Goal: Information Seeking & Learning: Understand process/instructions

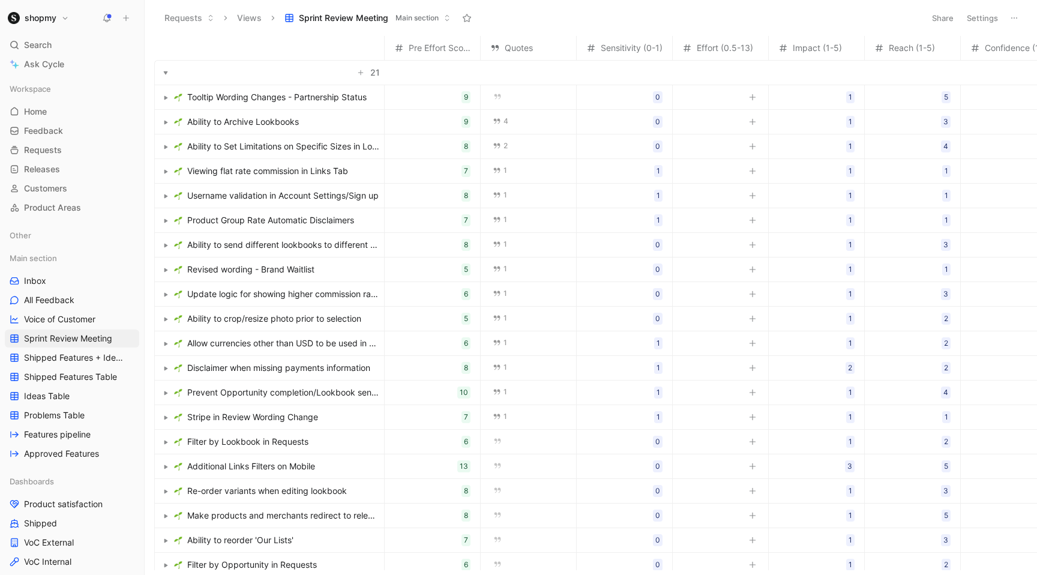
click at [338, 103] on span "Tooltip Wording Changes - Partnership Status" at bounding box center [276, 97] width 179 height 14
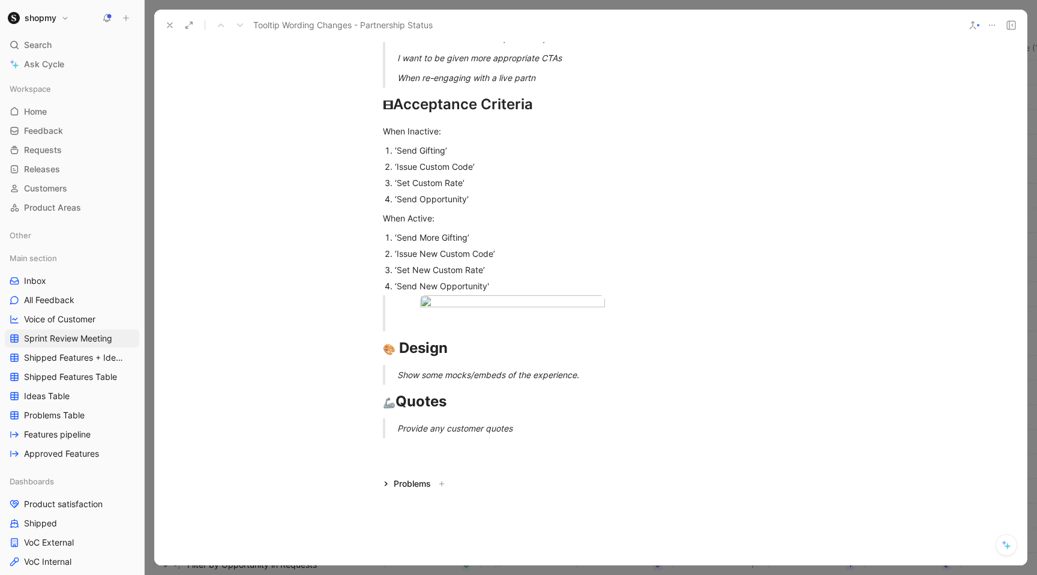
scroll to position [359, 0]
click at [403, 184] on div "‘Set Custom Rate’" at bounding box center [596, 181] width 403 height 13
click at [403, 264] on div "‘Set New Custom Rate’" at bounding box center [596, 268] width 403 height 13
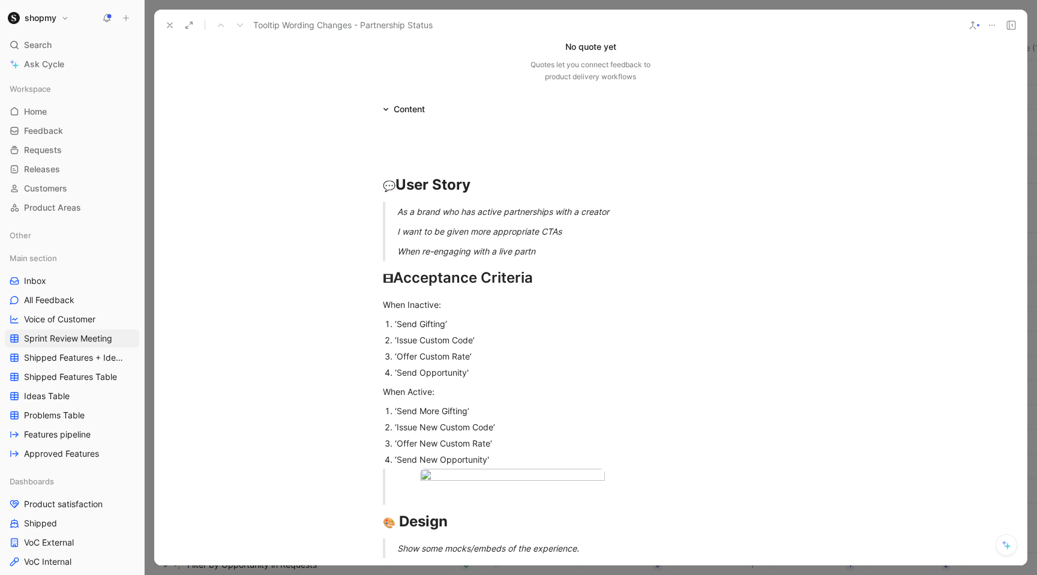
scroll to position [207, 0]
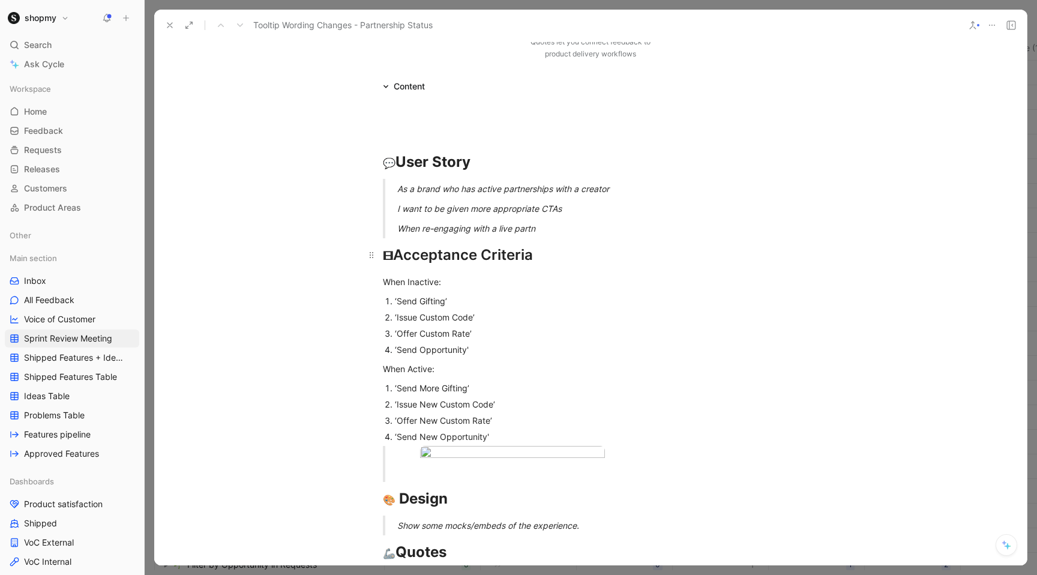
click at [548, 249] on div "🎞 Acceptance Criteria" at bounding box center [590, 255] width 415 height 22
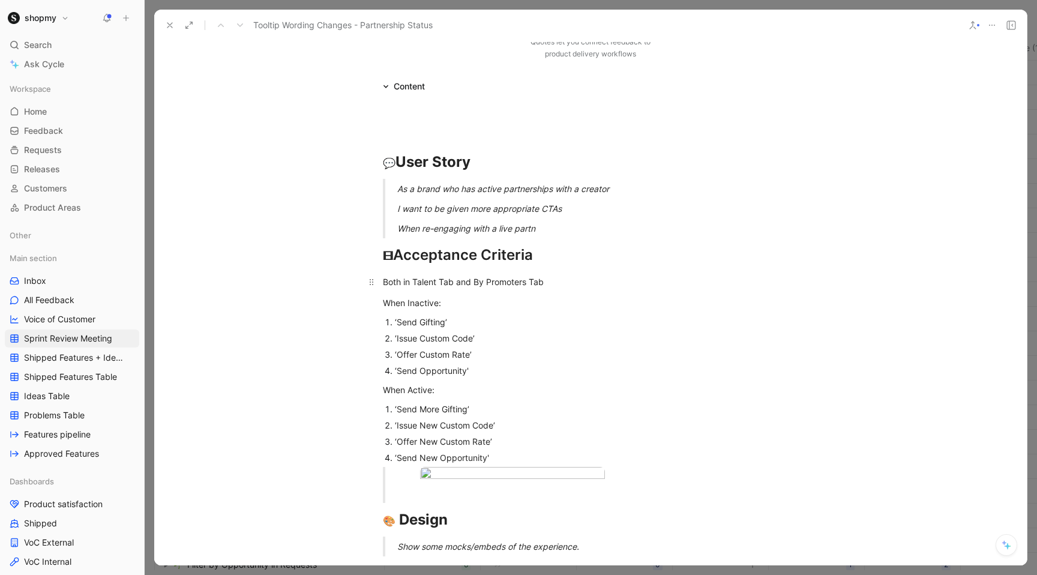
click at [526, 273] on p "Both in Talent Tab and By Promoters Tab" at bounding box center [590, 282] width 461 height 20
click at [527, 281] on div "Both in Talent Tab and By Promoters Tab" at bounding box center [590, 281] width 415 height 13
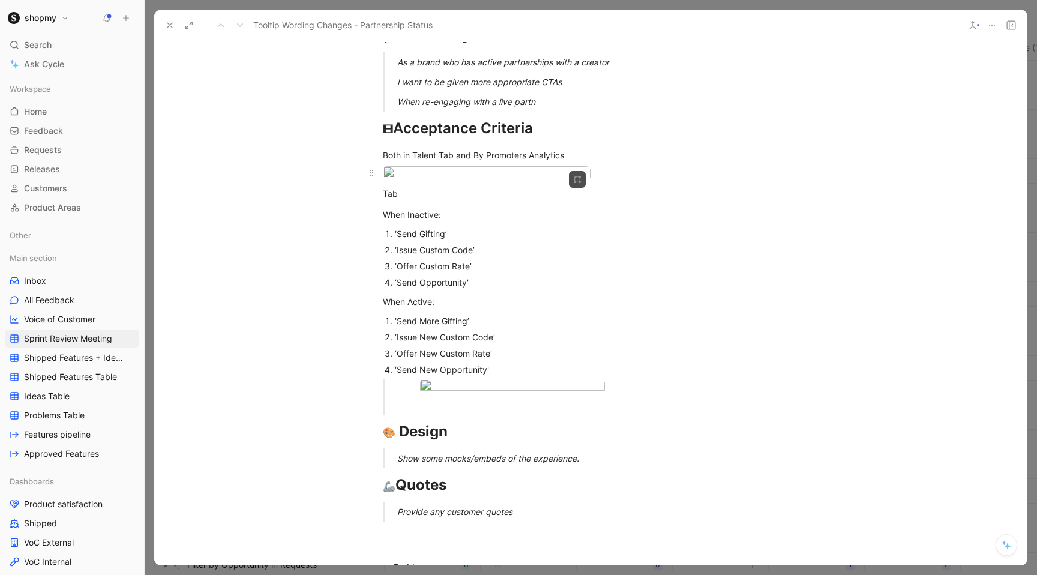
scroll to position [379, 0]
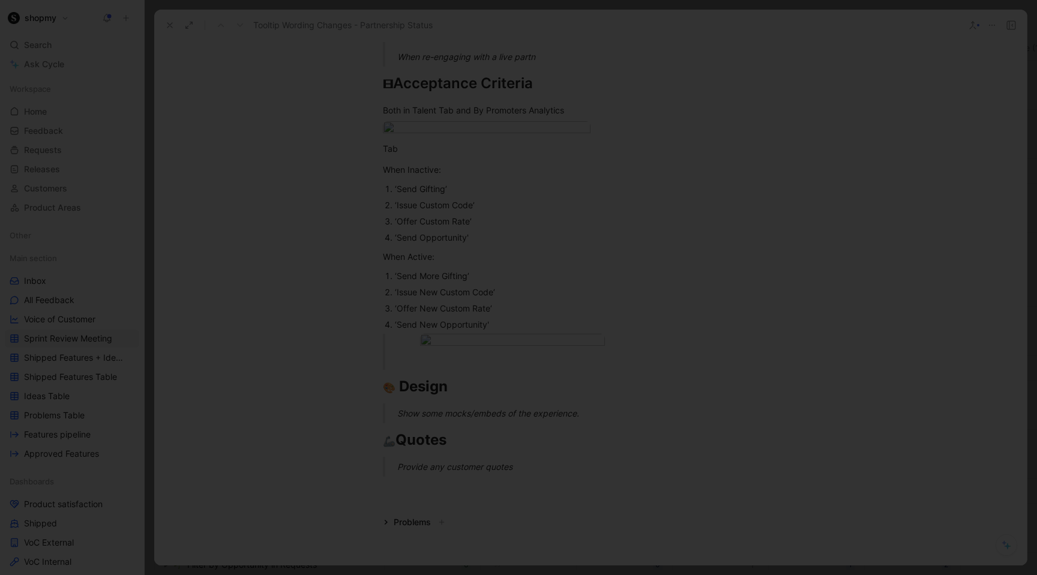
click at [852, 574] on div at bounding box center [518, 575] width 1037 height 0
click at [850, 574] on div at bounding box center [518, 575] width 1037 height 0
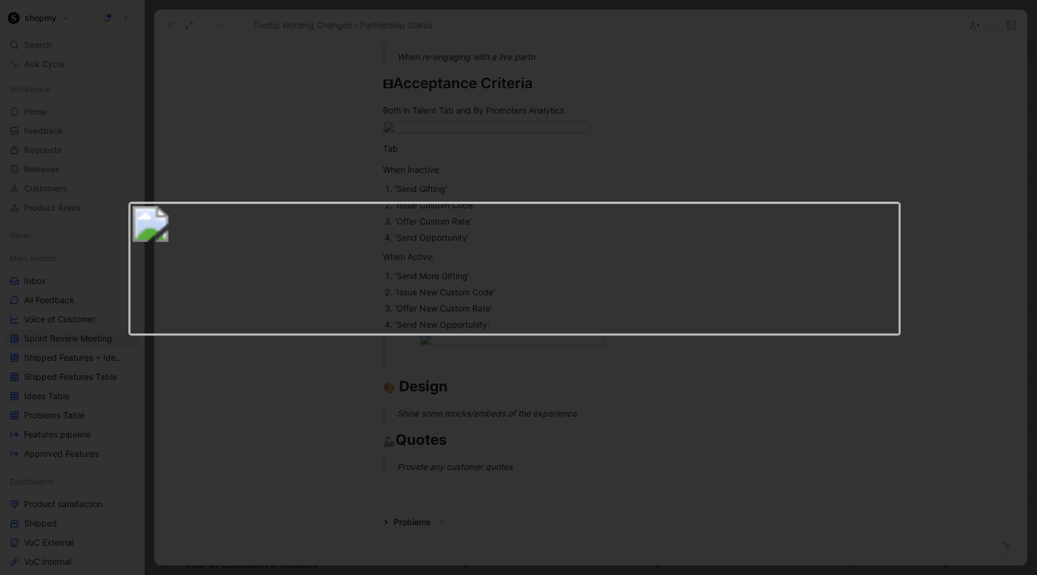
click at [580, 290] on img at bounding box center [514, 269] width 773 height 135
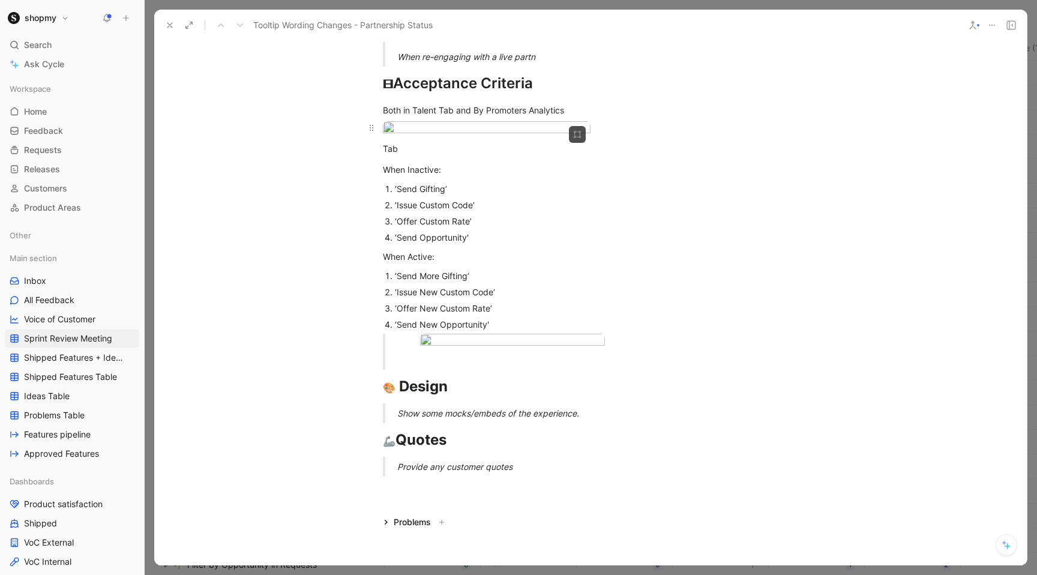
drag, startPoint x: 645, startPoint y: 152, endPoint x: 395, endPoint y: 142, distance: 250.5
click at [395, 137] on div at bounding box center [590, 129] width 415 height 16
click at [374, 128] on icon at bounding box center [372, 128] width 10 height 10
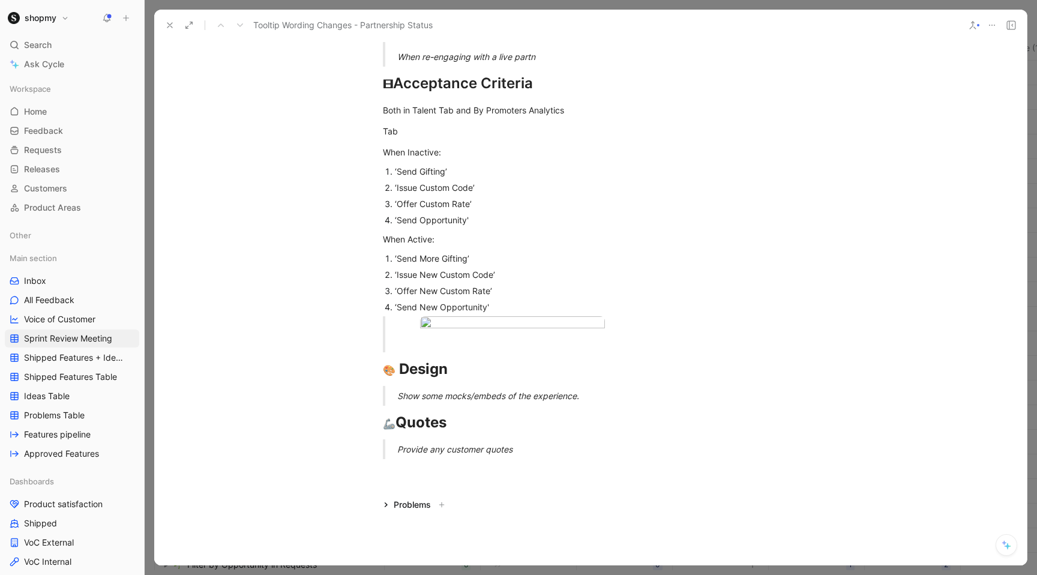
click at [648, 349] on div at bounding box center [604, 342] width 415 height 13
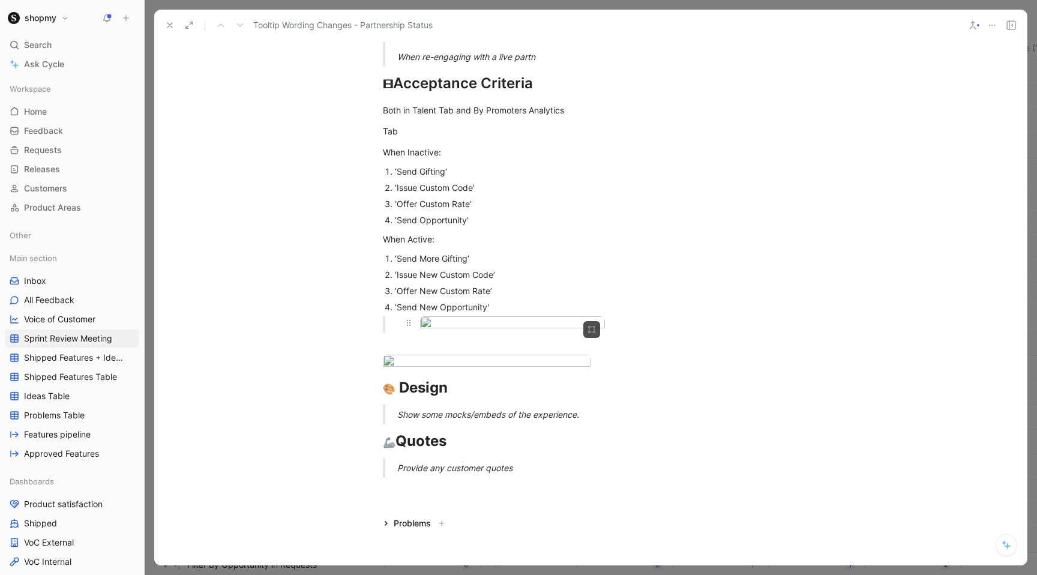
click at [667, 325] on div at bounding box center [605, 324] width 370 height 16
